Goal: Task Accomplishment & Management: Complete application form

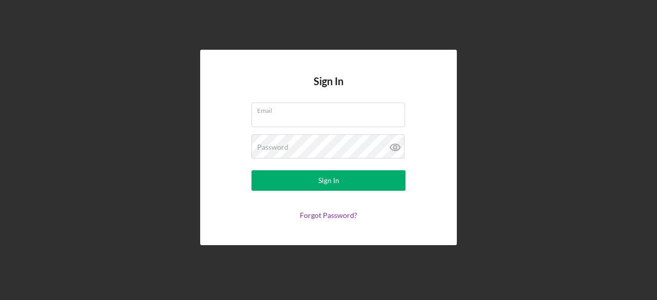
type input "[EMAIL_ADDRESS][DOMAIN_NAME]"
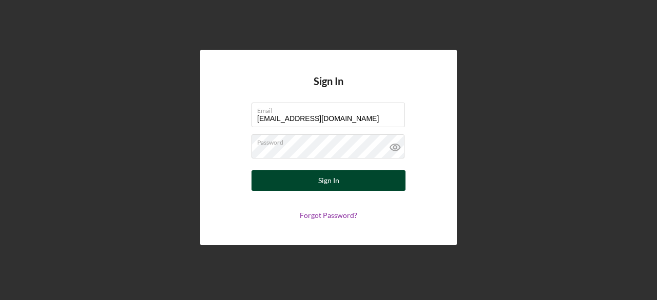
click at [314, 183] on button "Sign In" at bounding box center [329, 180] width 154 height 21
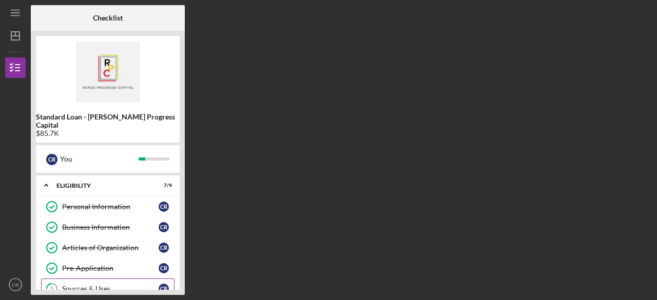
click at [81, 285] on div "Sources & Uses" at bounding box center [110, 289] width 97 height 8
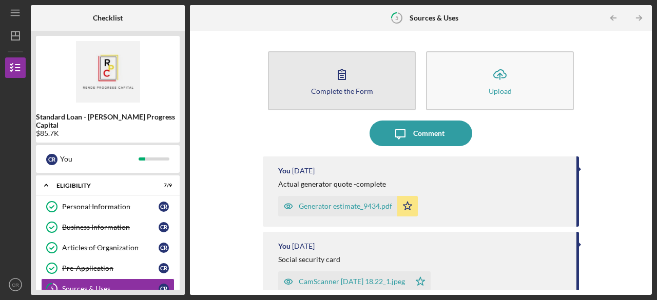
click at [355, 87] on div "Complete the Form" at bounding box center [342, 91] width 62 height 8
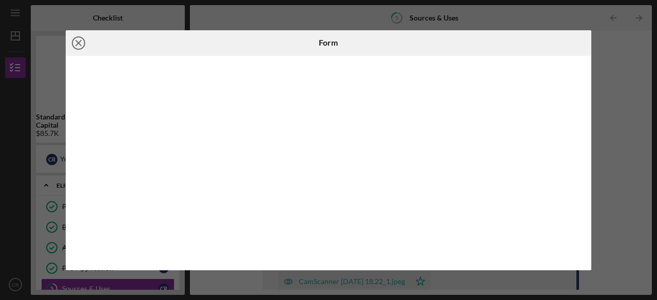
click at [78, 44] on line at bounding box center [78, 43] width 5 height 5
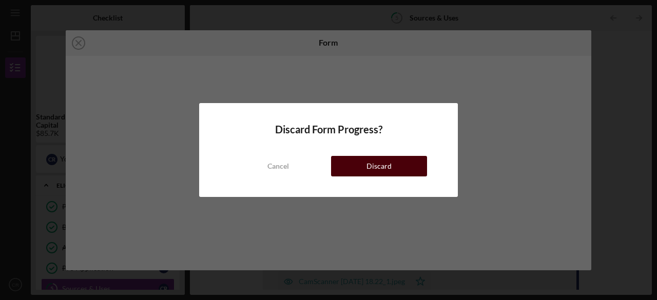
click at [363, 167] on button "Discard" at bounding box center [379, 166] width 96 height 21
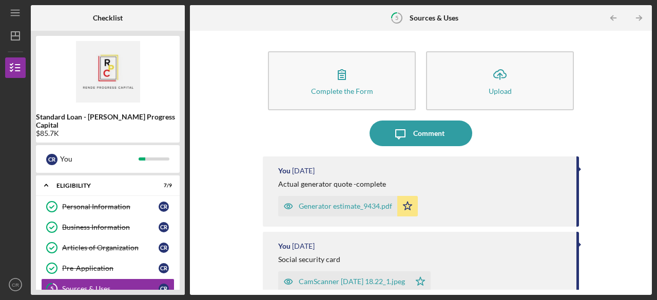
click at [650, 263] on div "Complete the Form Form Icon/Upload Upload Icon/Message Comment You [DATE] Actua…" at bounding box center [421, 163] width 462 height 264
click at [643, 204] on div "Complete the Form Form Icon/Upload Upload Icon/Message Comment You [DATE] Actua…" at bounding box center [421, 163] width 452 height 254
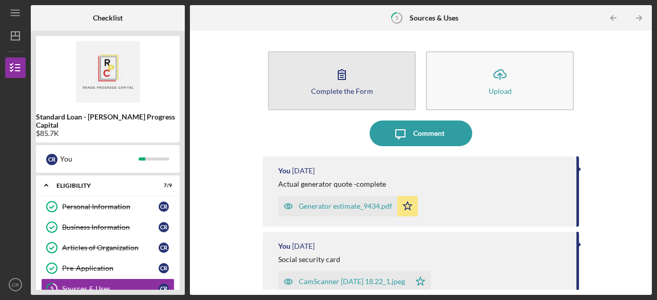
click at [353, 82] on icon "button" at bounding box center [342, 75] width 26 height 26
click at [368, 91] on div "Complete the Form" at bounding box center [342, 91] width 62 height 8
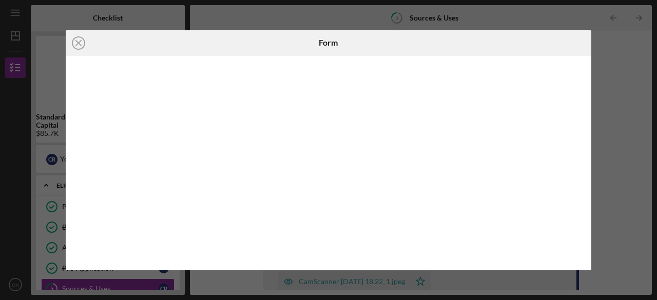
click at [491, 65] on div at bounding box center [329, 163] width 526 height 215
click at [577, 66] on iframe at bounding box center [329, 163] width 506 height 194
